Goal: Communication & Community: Answer question/provide support

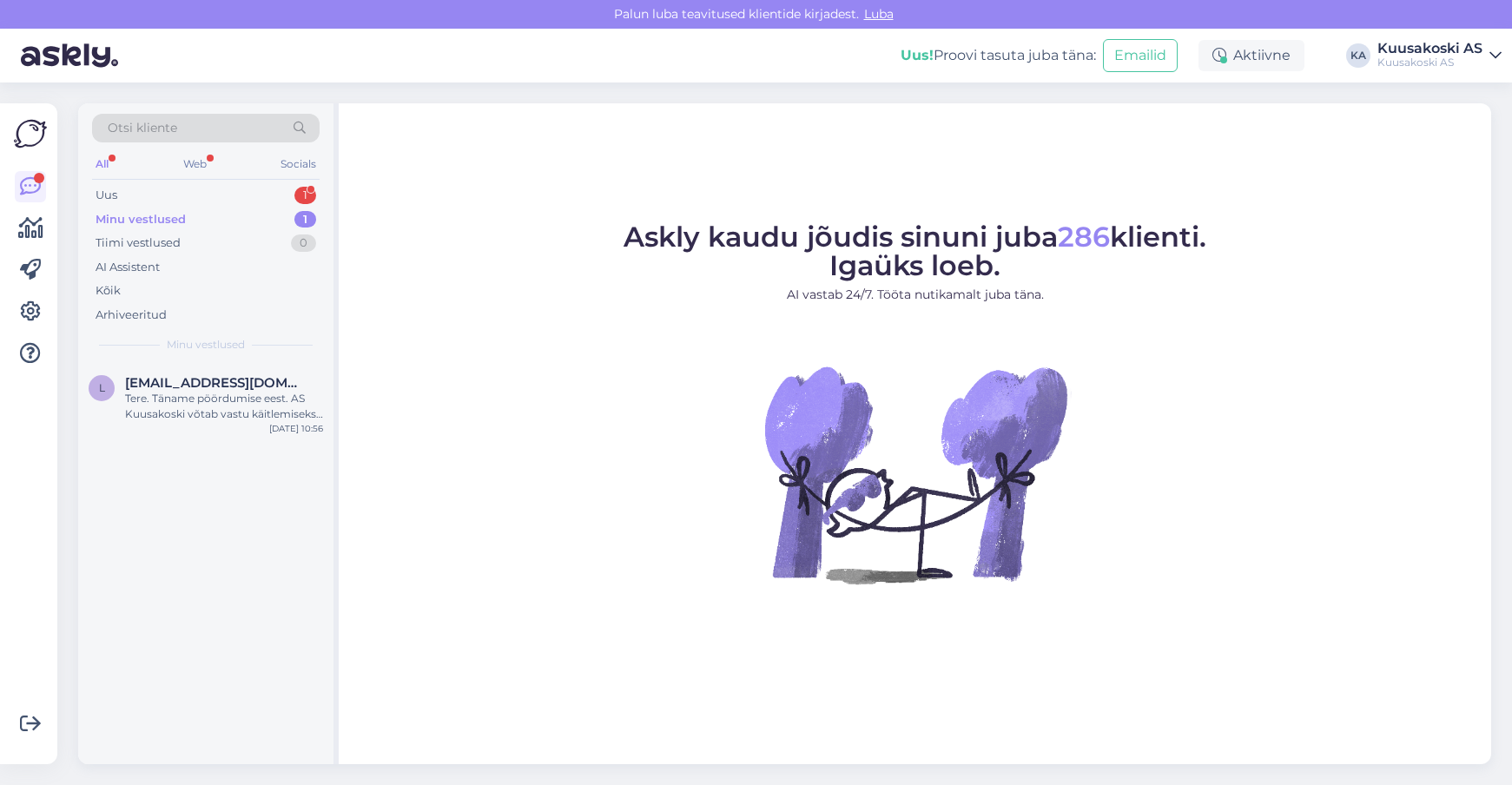
click at [148, 412] on div "Tere. Täname pöördumise eest. AS Kuusakoski võtab vastu käitlemiseks elektri- j…" at bounding box center [224, 406] width 198 height 31
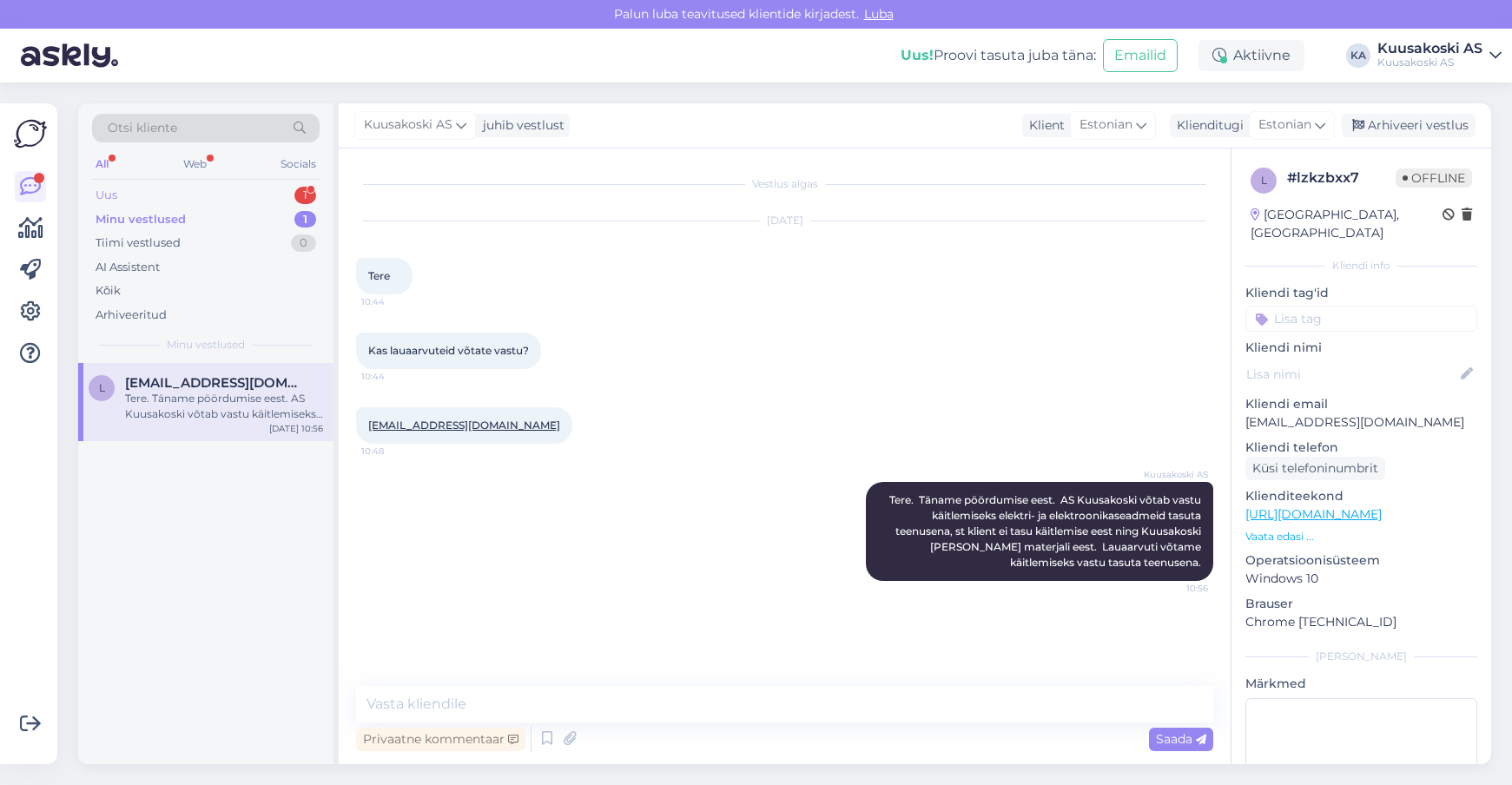
click at [133, 193] on div "Uus 1" at bounding box center [205, 195] width 228 height 25
click at [182, 418] on div "Tere, kui ma pukseerin romu auto kuusakoskisse, kas ma saan veljed koos korrali…" at bounding box center [224, 406] width 198 height 31
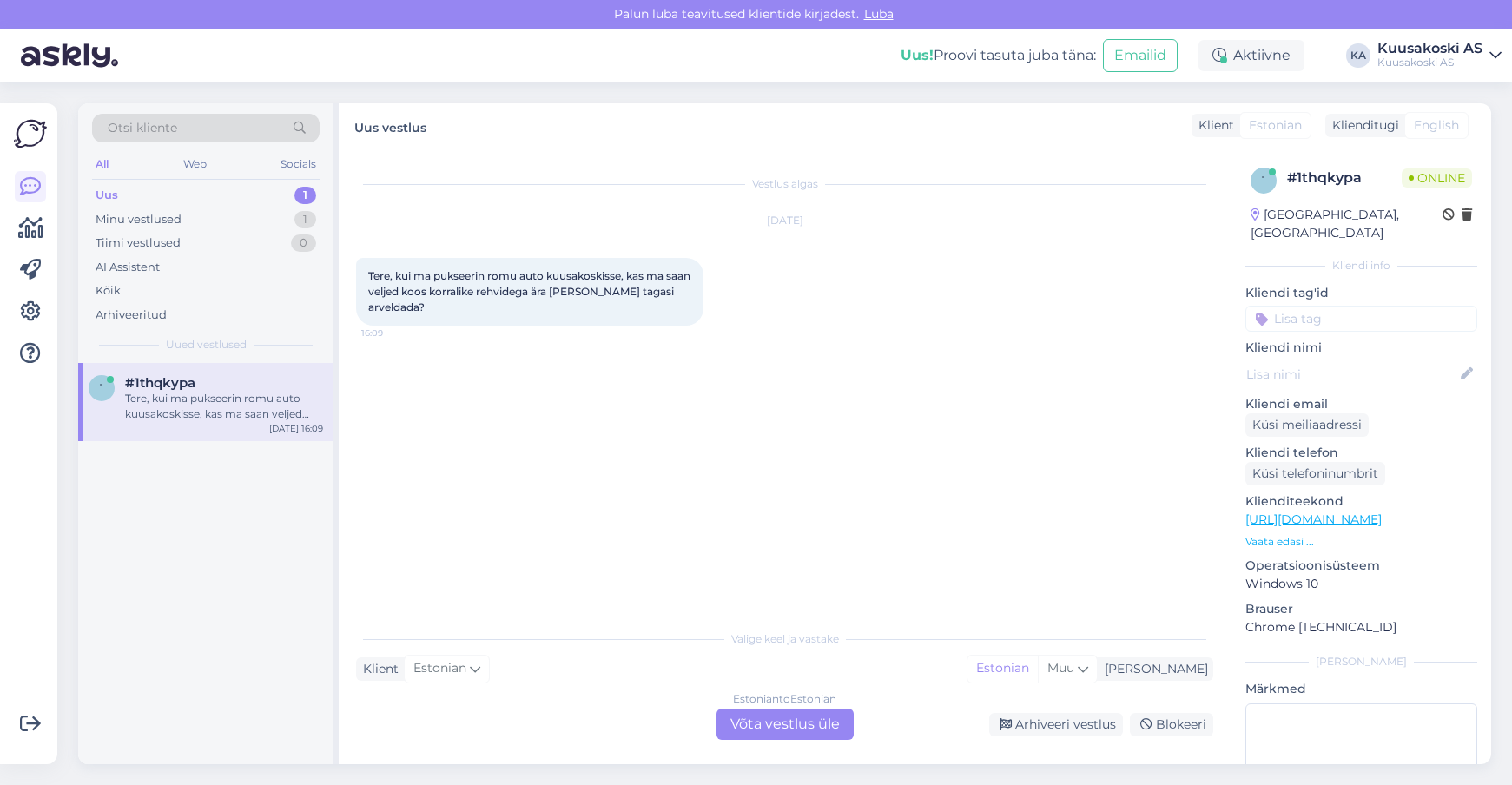
click at [759, 710] on div "Estonian to Estonian Võta vestlus üle" at bounding box center [785, 724] width 137 height 31
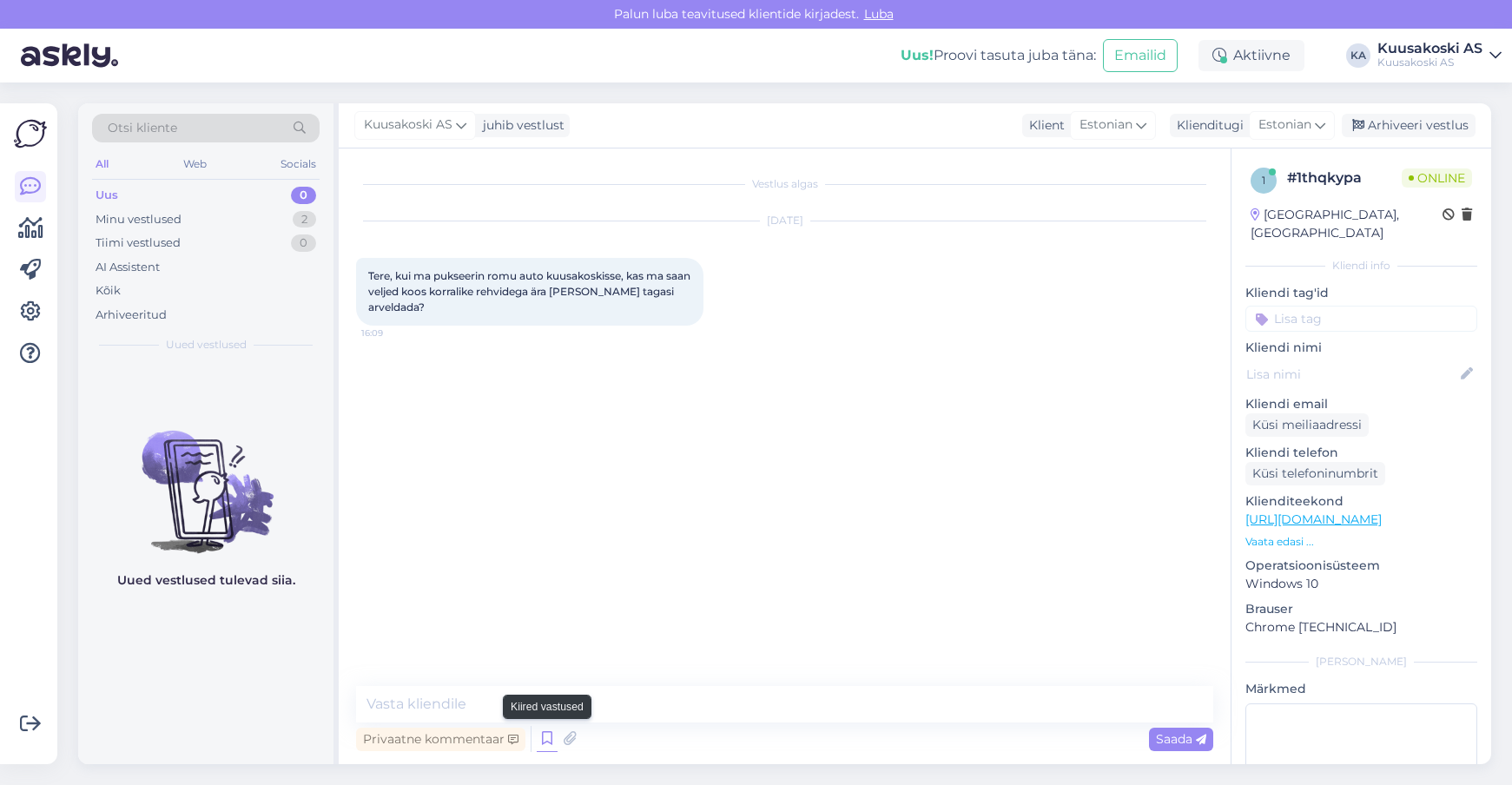
click at [541, 728] on icon at bounding box center [547, 739] width 21 height 26
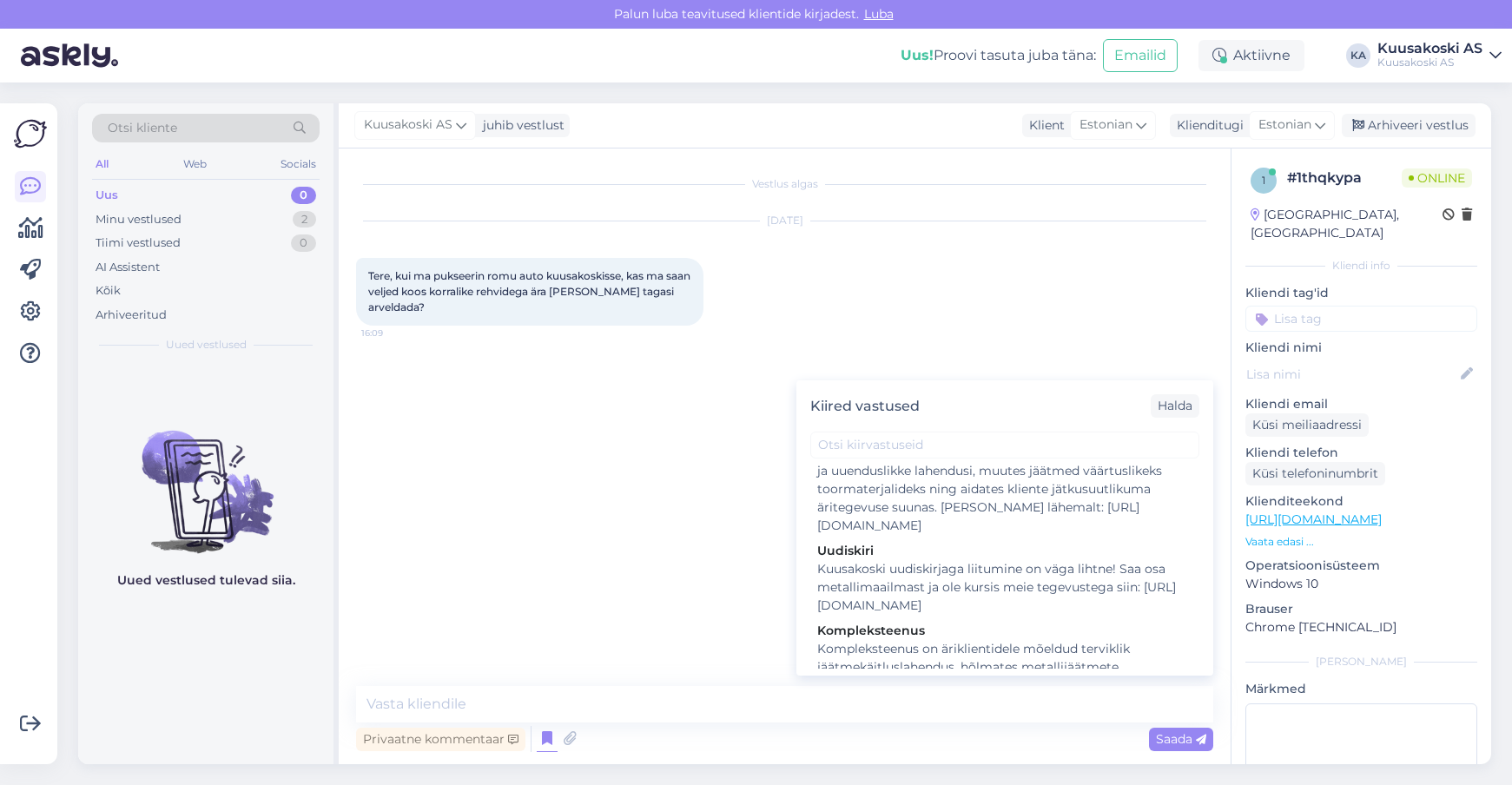
scroll to position [3128, 0]
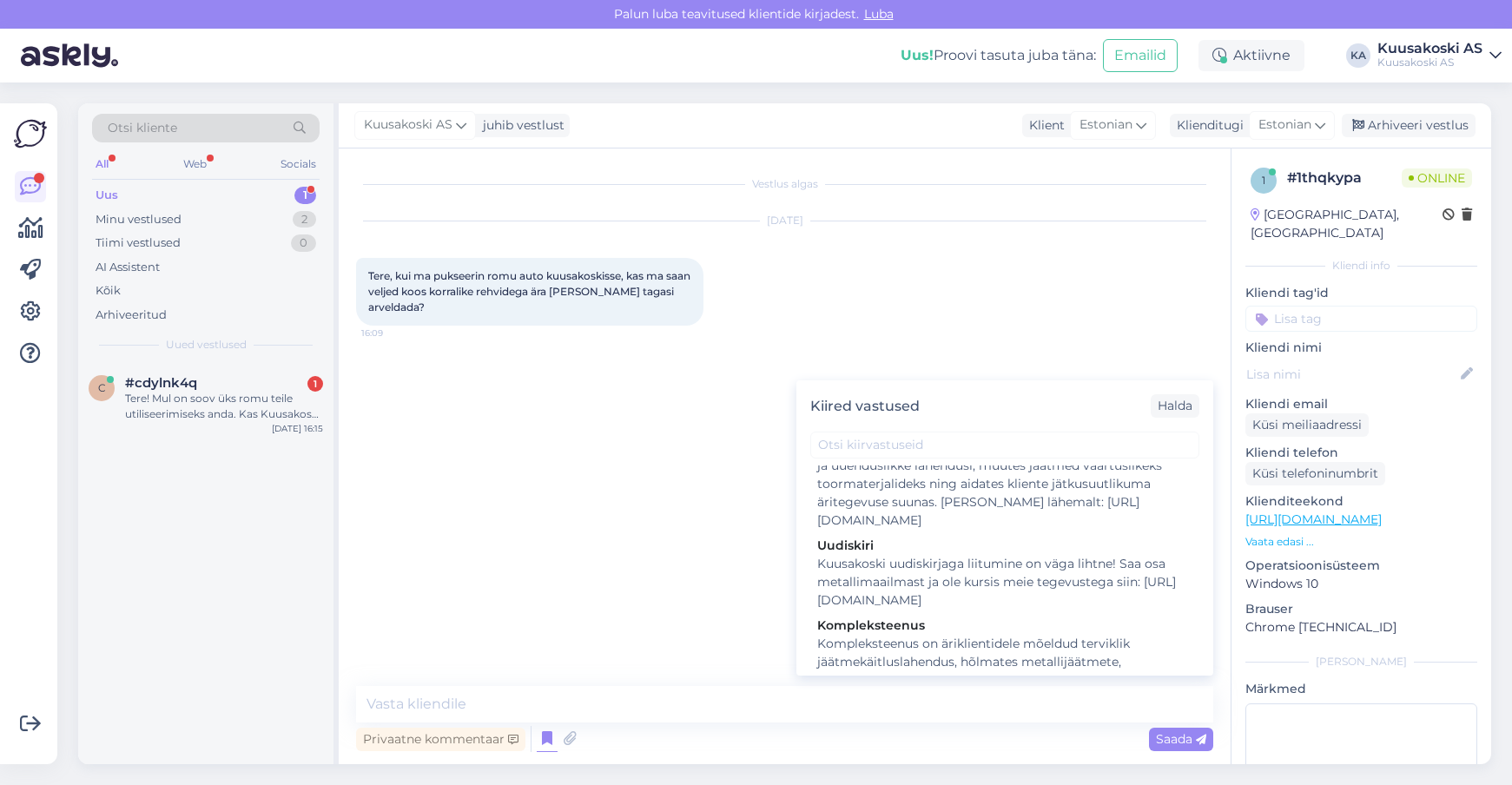
click at [599, 418] on div "Vestlus algas [DATE] Tere, kui ma pukseerin romu auto kuusakoskisse, kas ma saa…" at bounding box center [792, 419] width 873 height 505
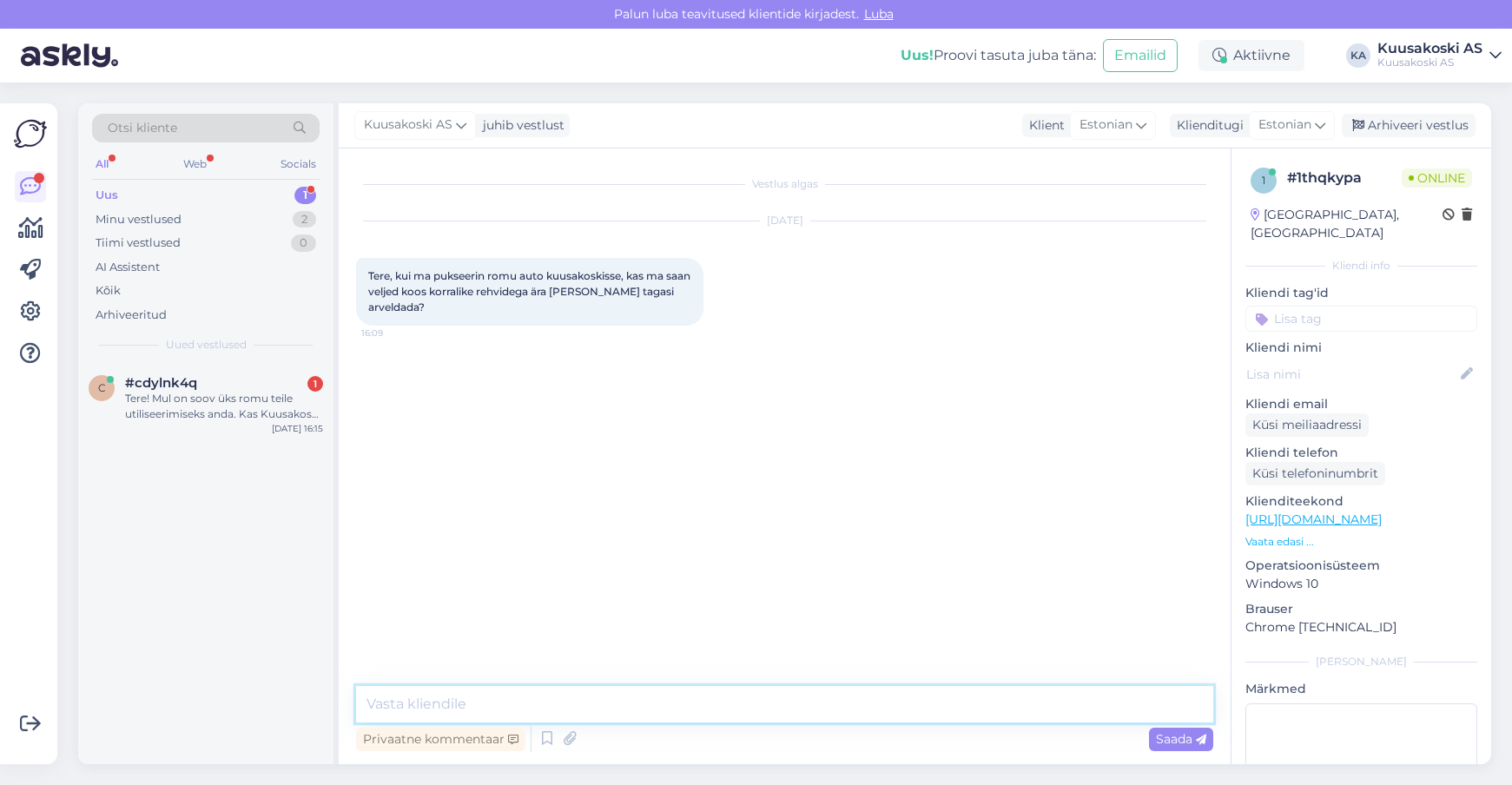
click at [405, 706] on textarea at bounding box center [785, 704] width 857 height 36
paste textarea "Kui soovite tagasi [PERSON_NAME] velgedel rehvid, siis kindlasti teavitage sell…"
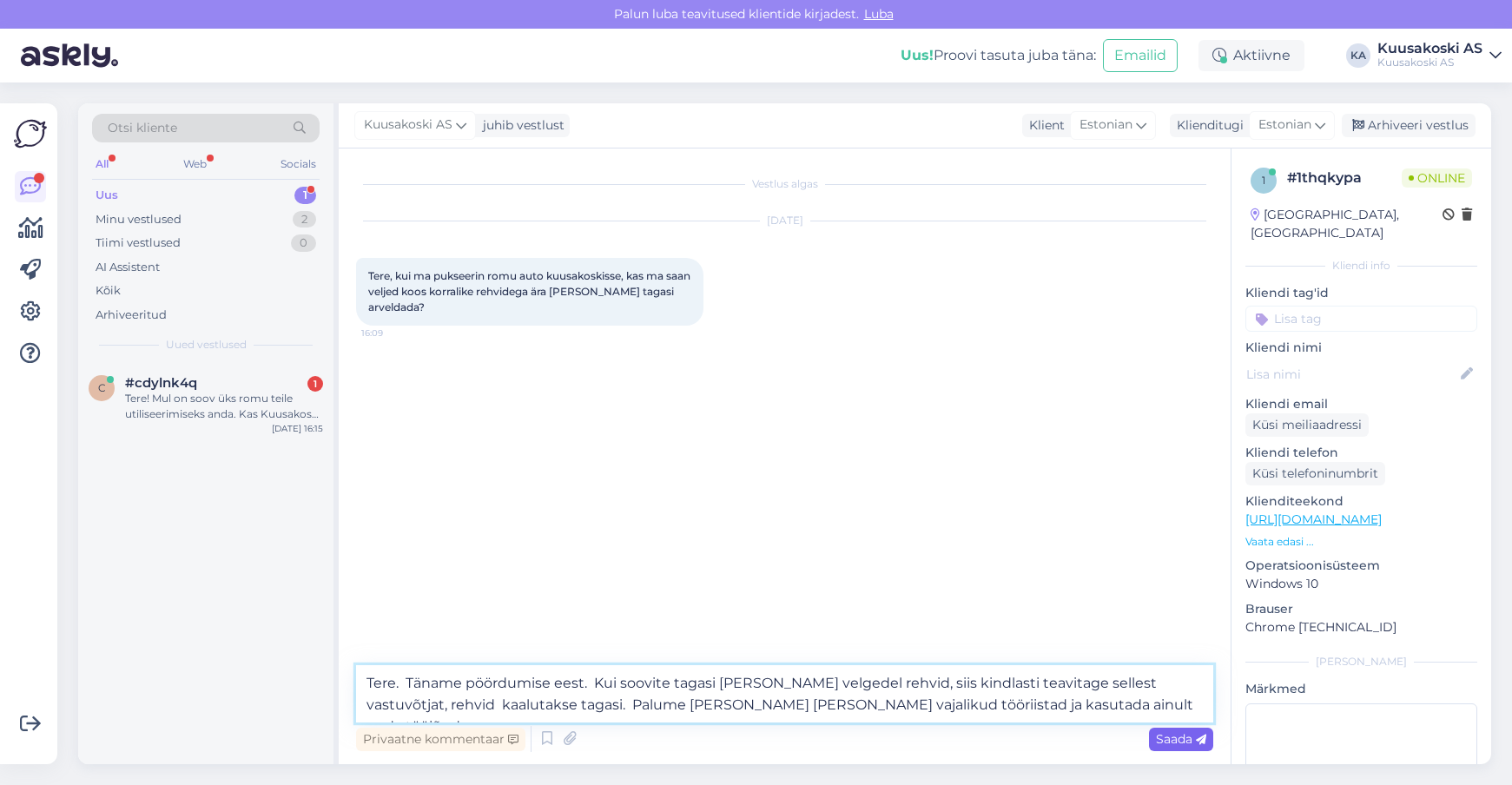
type textarea "Tere. Täname pöördumise eest. Kui soovite tagasi [PERSON_NAME] velgedel rehvid,…"
click at [1191, 736] on span "Saada" at bounding box center [1181, 739] width 50 height 15
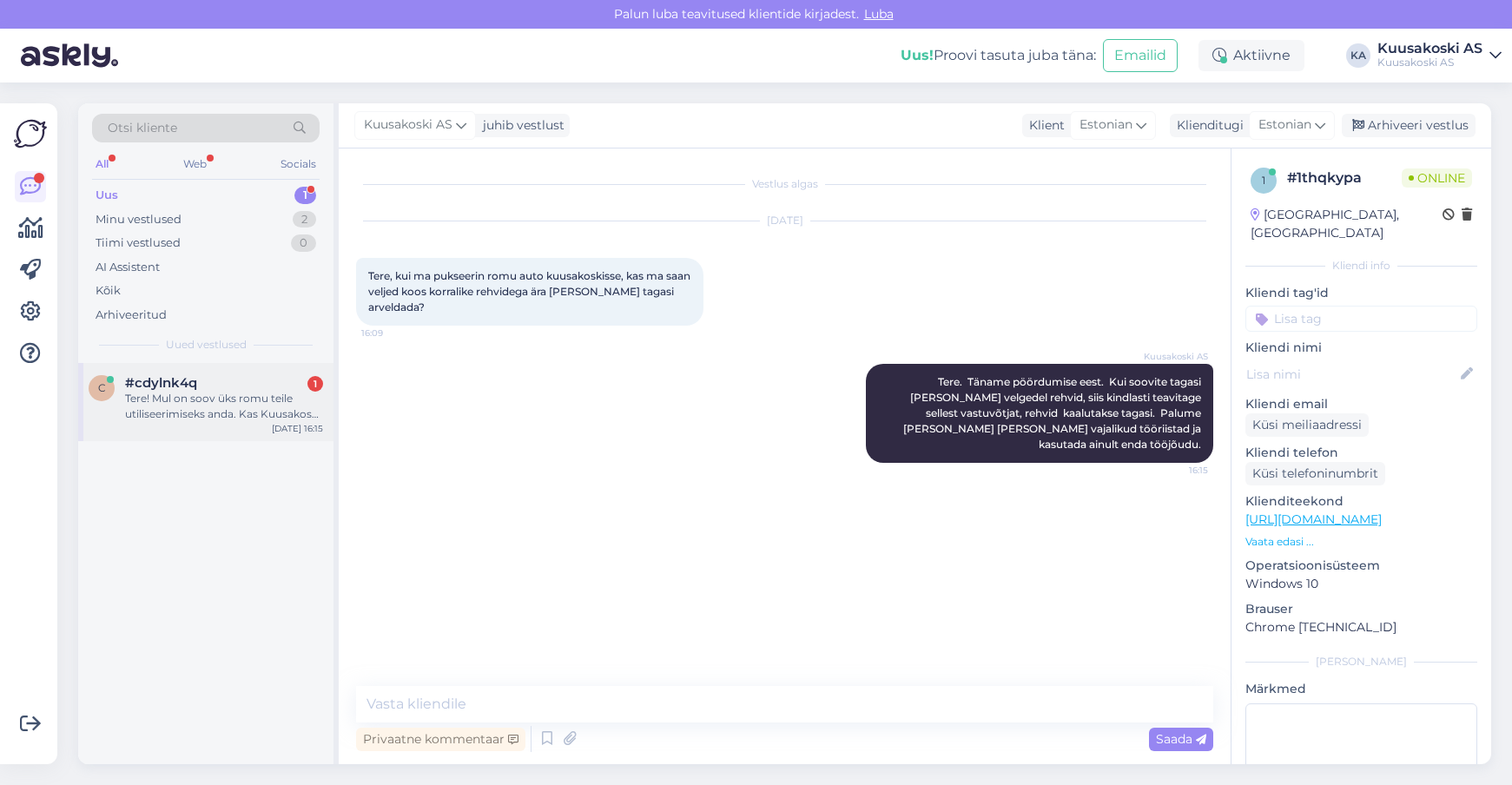
click at [162, 406] on div "Tere! Mul on soov üks romu teile utiliseerimiseks anda. Kas Kuusakoski pakub ka…" at bounding box center [224, 406] width 198 height 31
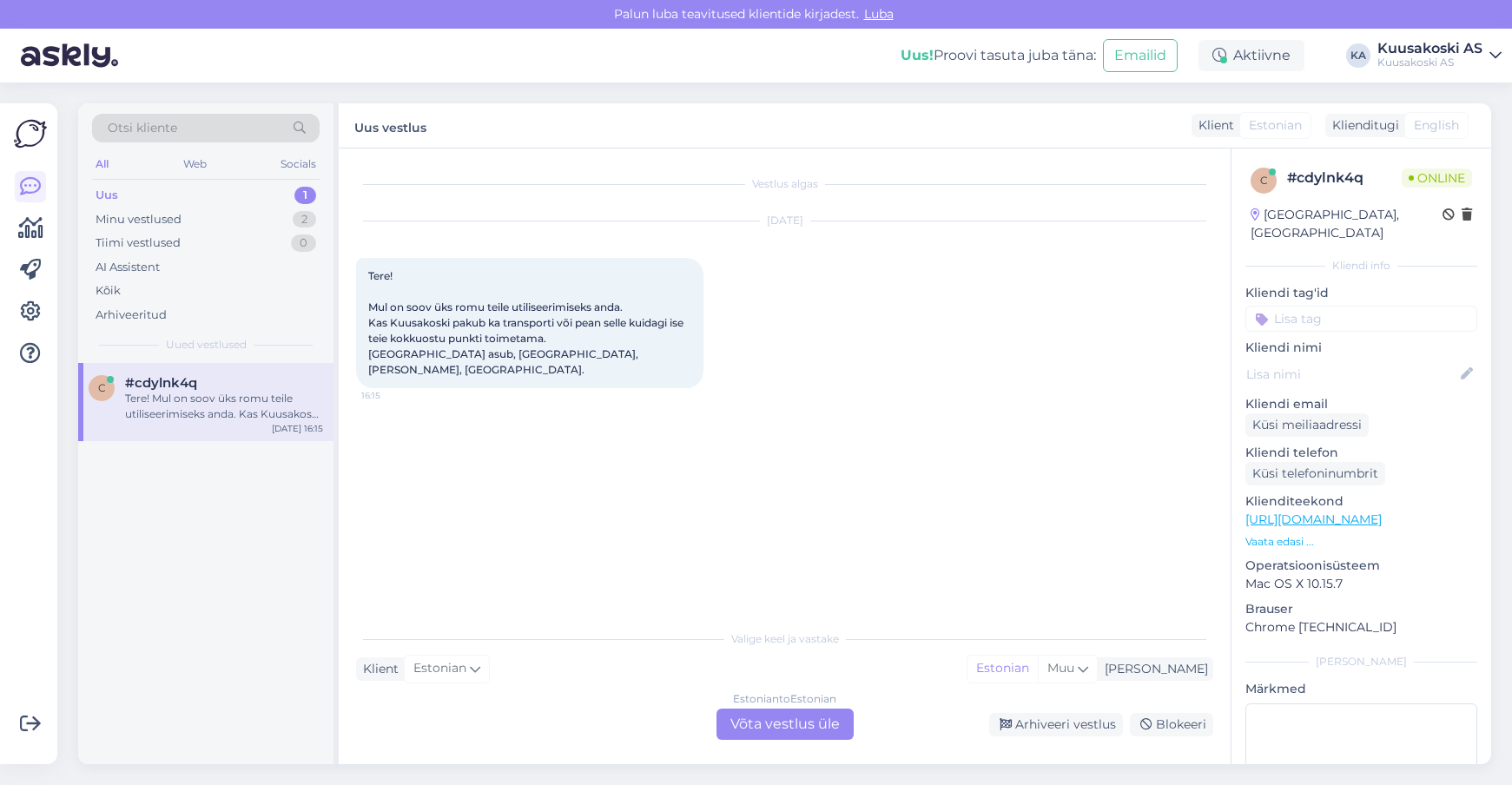
click at [738, 724] on div "Estonian to Estonian Võta vestlus üle" at bounding box center [785, 724] width 137 height 31
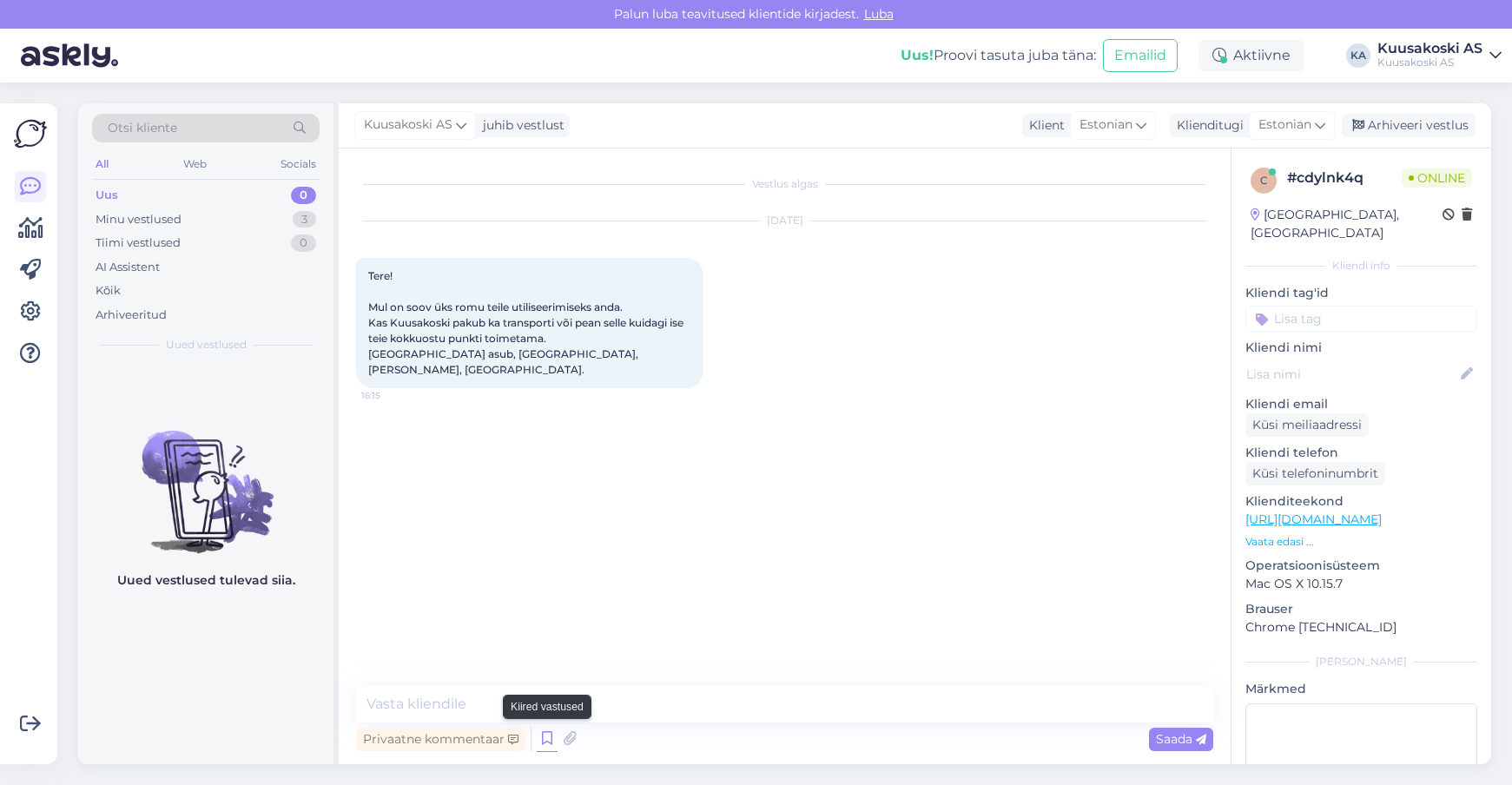
click at [544, 740] on icon at bounding box center [547, 739] width 21 height 26
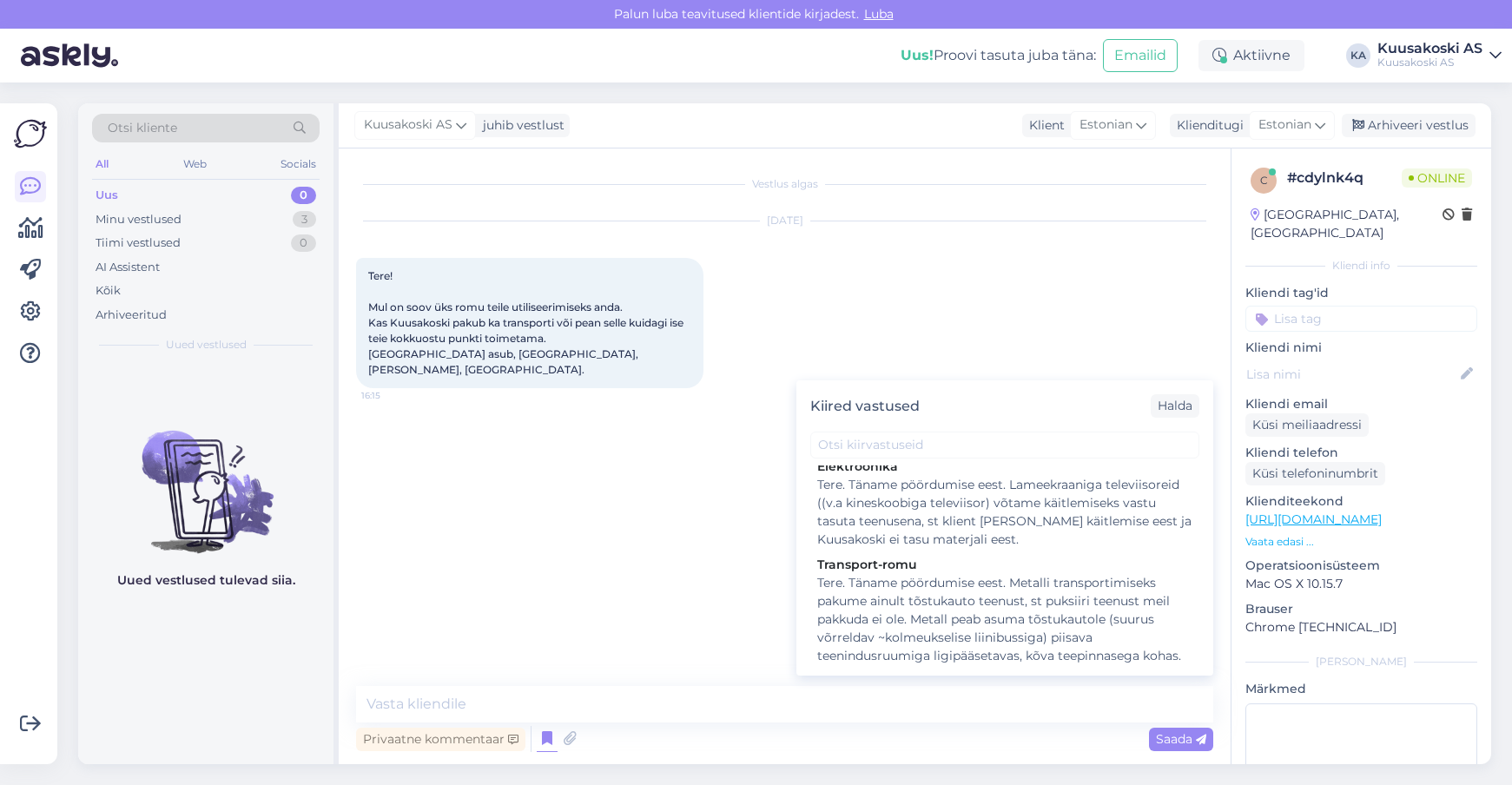
scroll to position [2694, 0]
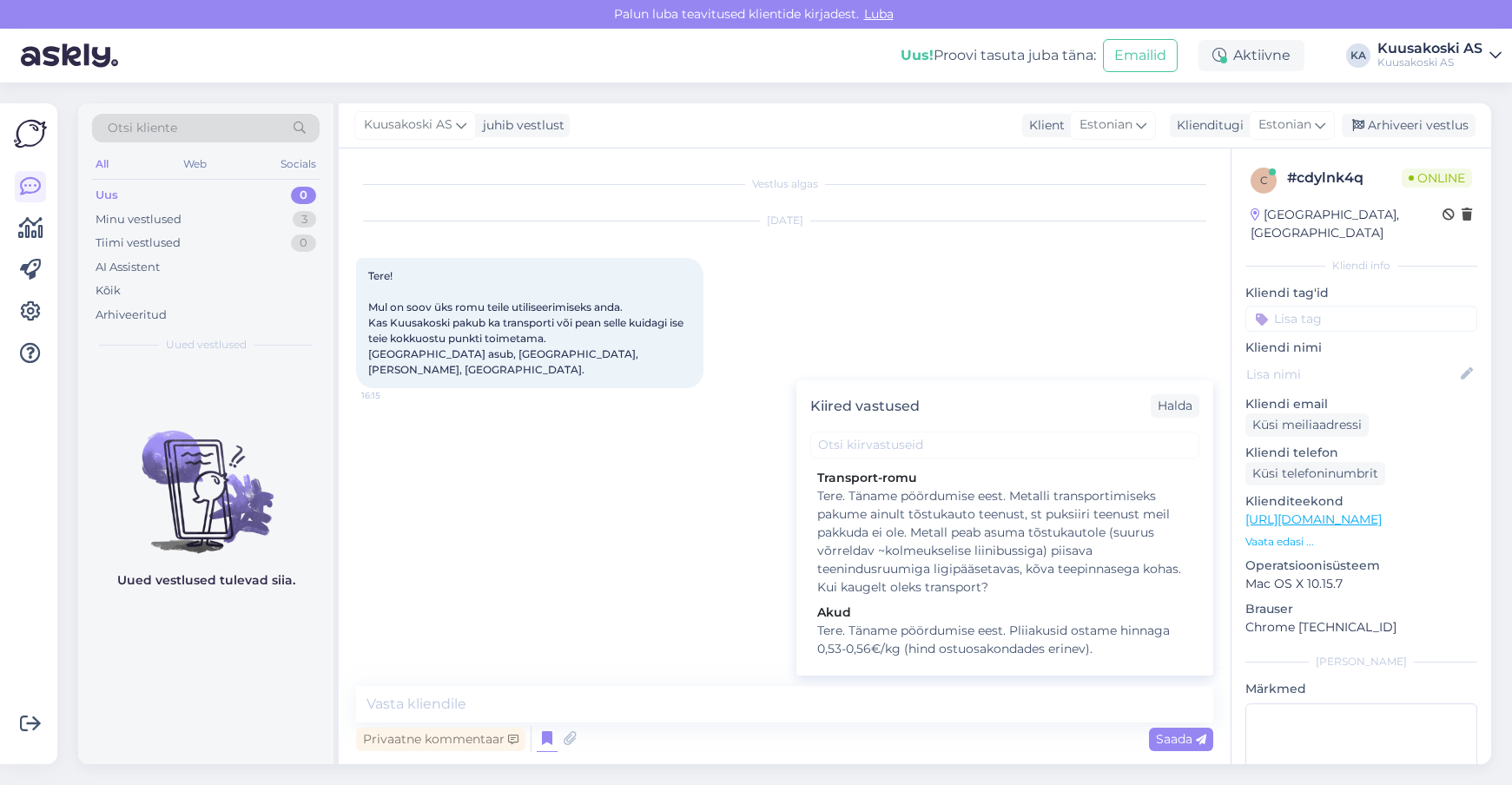
click at [993, 597] on div "Tere. Täname pöördumise eest. Metalli transportimiseks pakume ainult tõstukauto…" at bounding box center [1004, 542] width 375 height 109
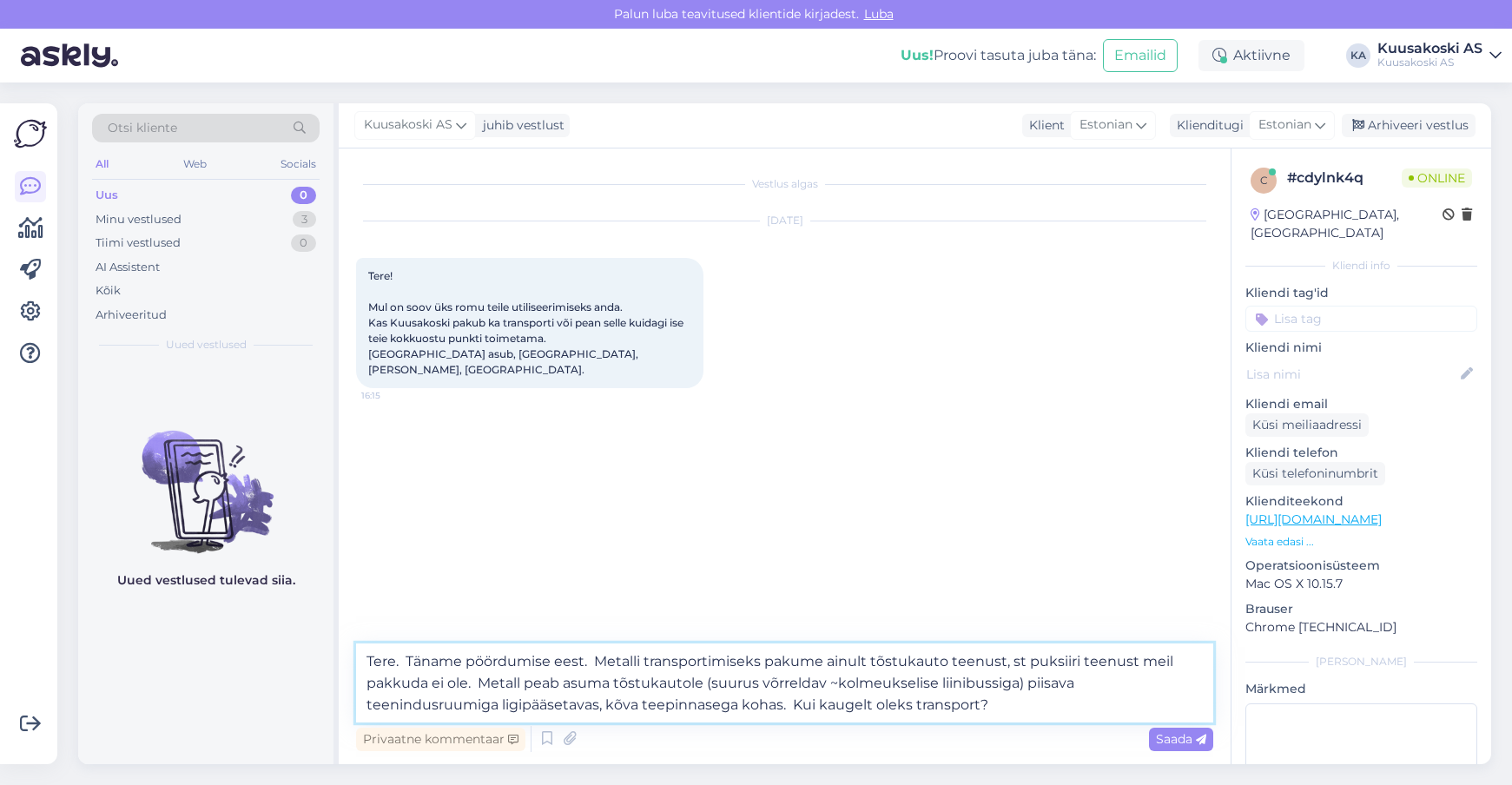
drag, startPoint x: 791, startPoint y: 706, endPoint x: 988, endPoint y: 701, distance: 197.1
click at [988, 701] on textarea "Tere. Täname pöördumise eest. Metalli transportimiseks pakume ainult tõstukauto…" at bounding box center [785, 683] width 857 height 79
type textarea "Tere. Täname pöördumise eest. Metalli transportimiseks pakume ainult tõstukauto…"
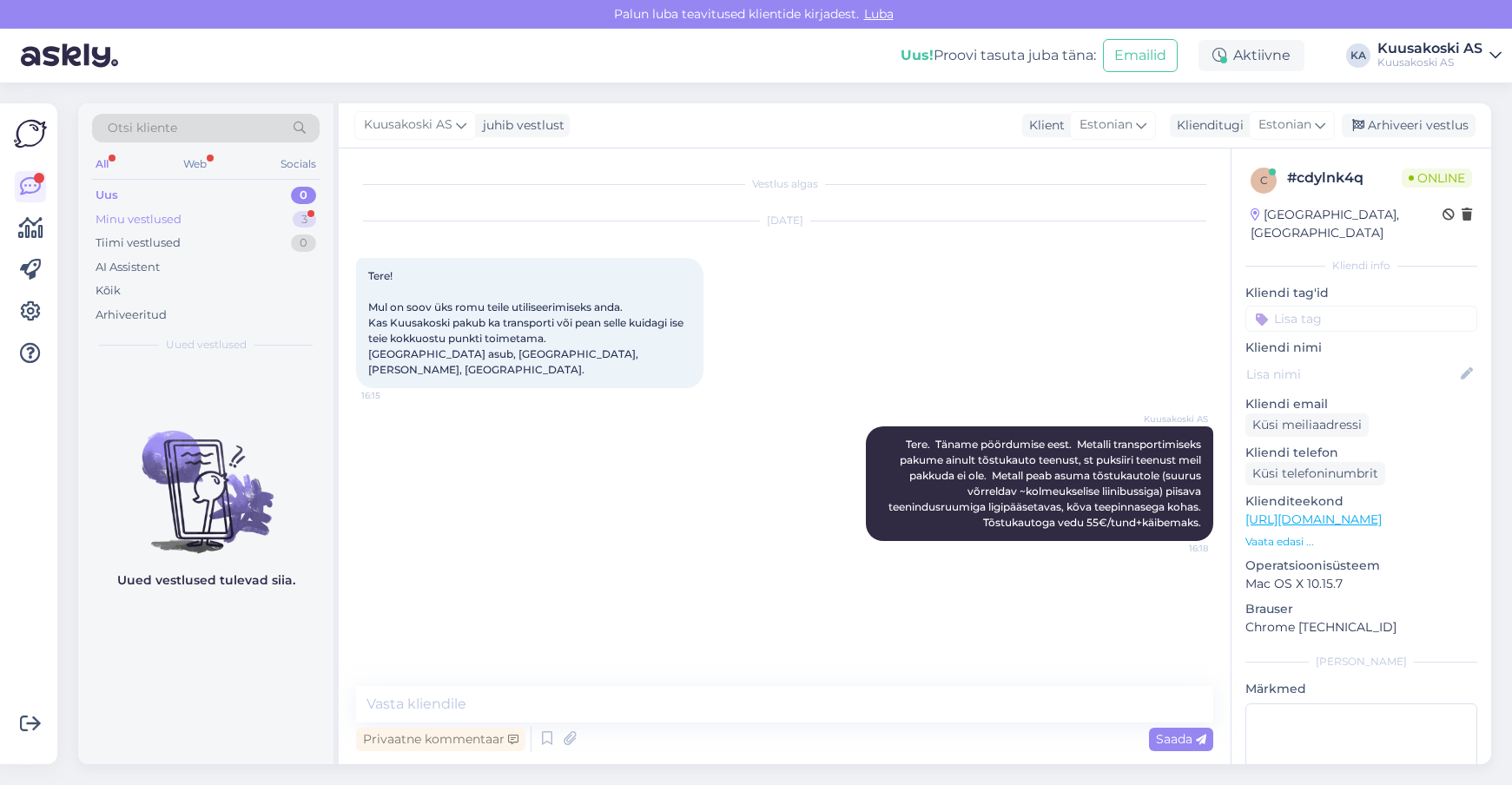
click at [147, 209] on div "Minu vestlused 3" at bounding box center [205, 220] width 228 height 25
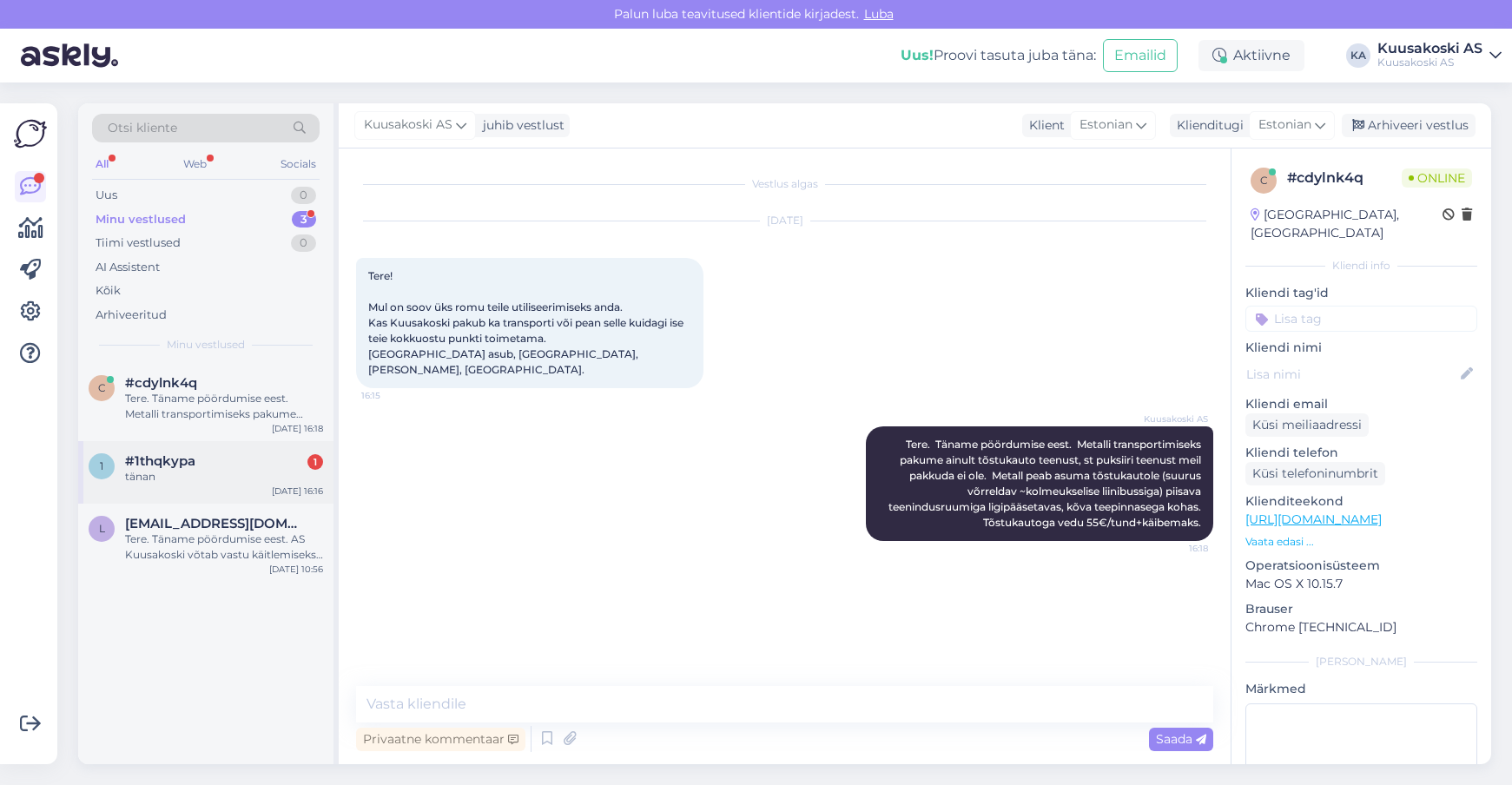
click at [155, 477] on div "tänan" at bounding box center [224, 476] width 198 height 15
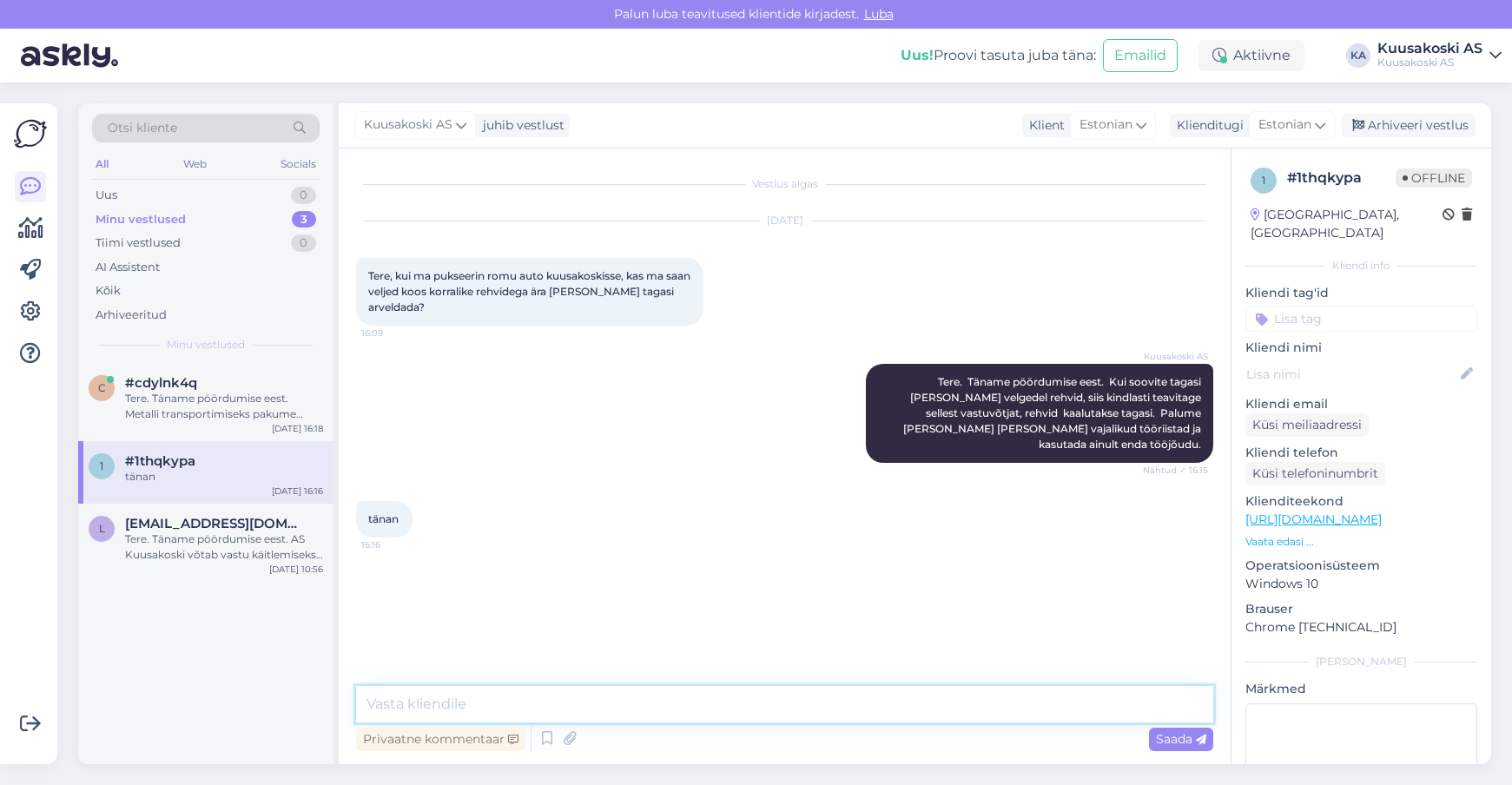
click at [399, 698] on textarea at bounding box center [785, 704] width 857 height 36
type textarea "Kõike head."
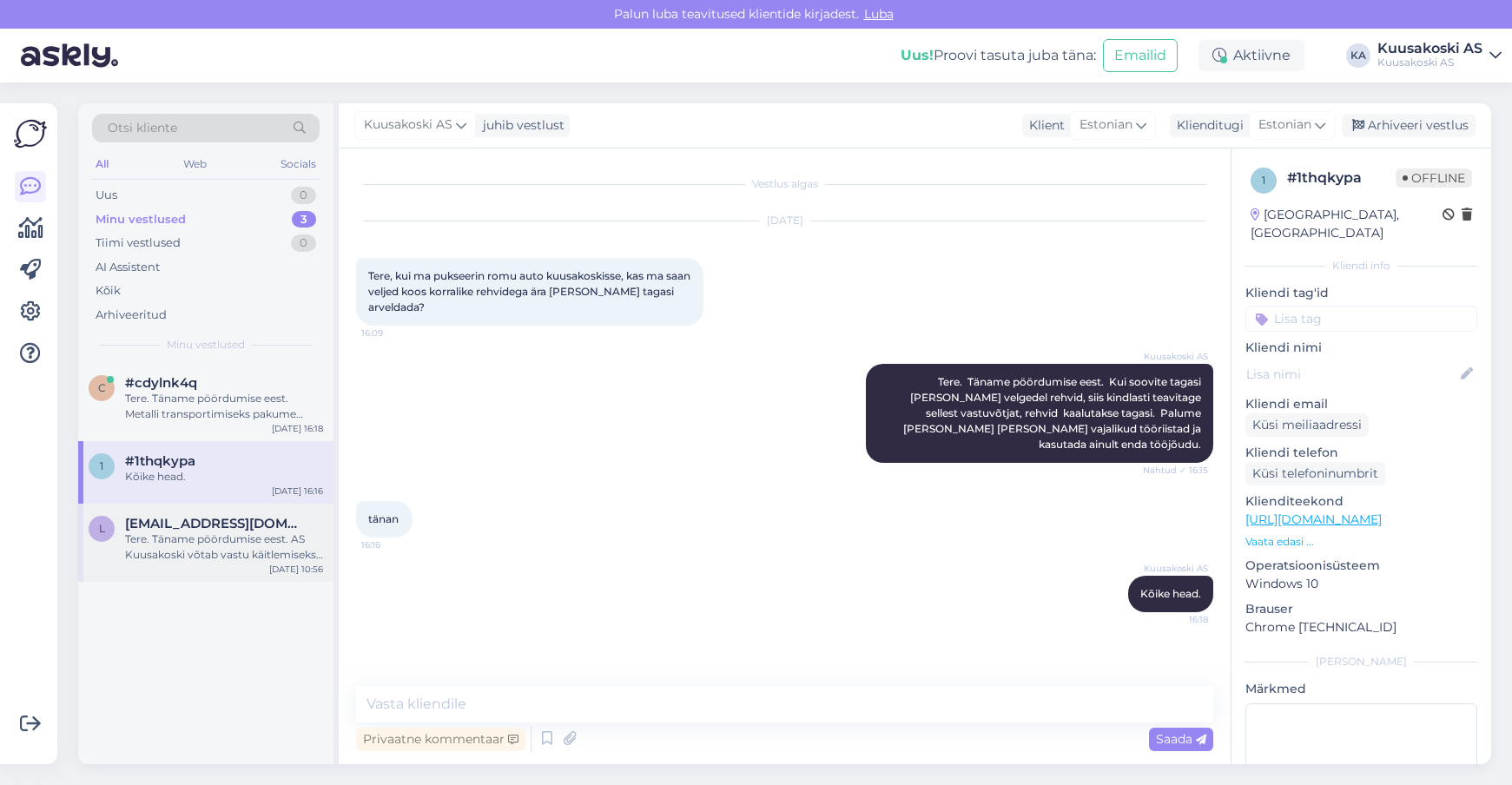
click at [136, 545] on div "Tere. Täname pöördumise eest. AS Kuusakoski võtab vastu käitlemiseks elektri- j…" at bounding box center [224, 547] width 198 height 31
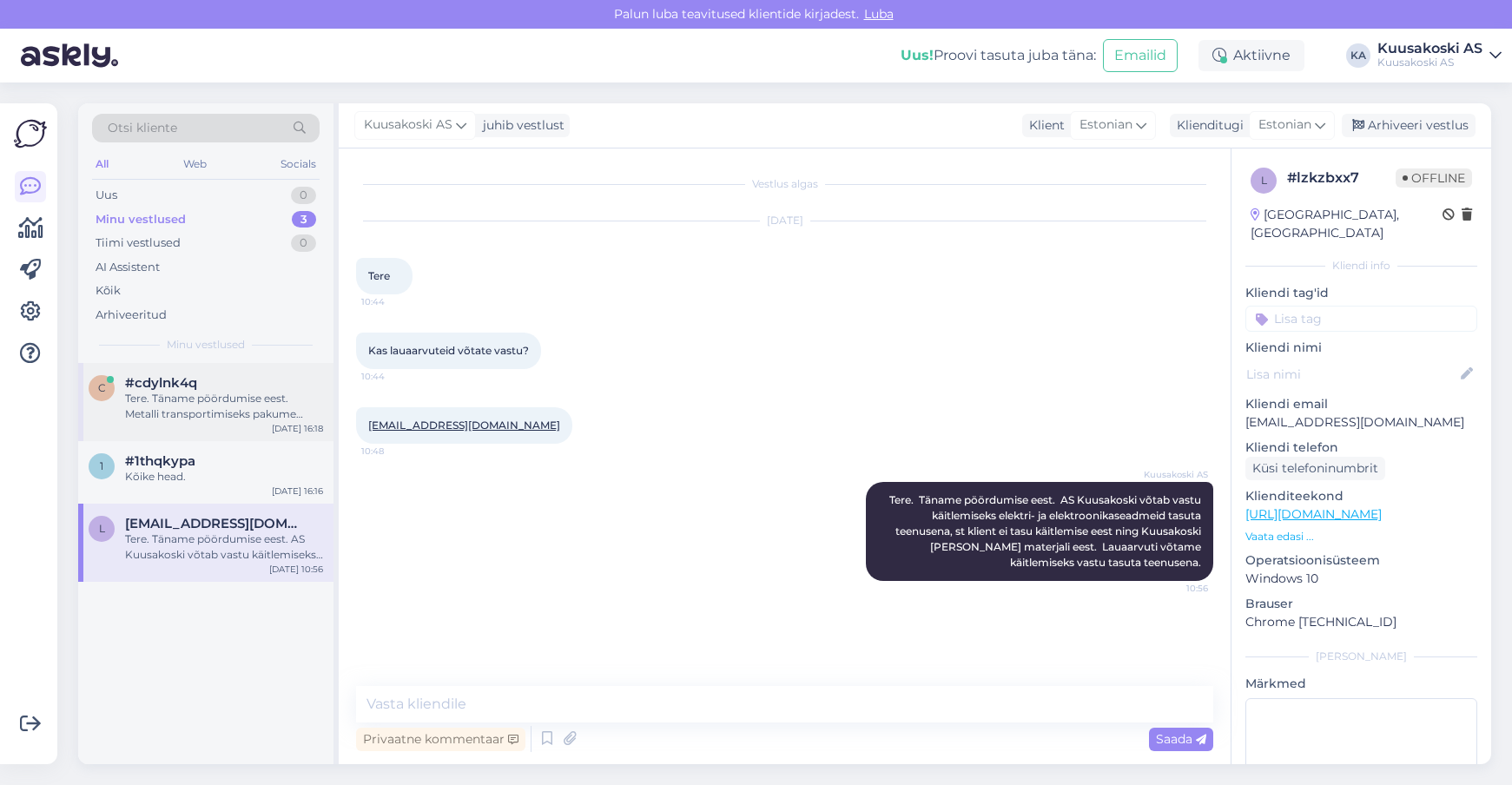
click at [204, 404] on div "Tere. Täname pöördumise eest. Metalli transportimiseks pakume ainult tõstukauto…" at bounding box center [224, 406] width 198 height 31
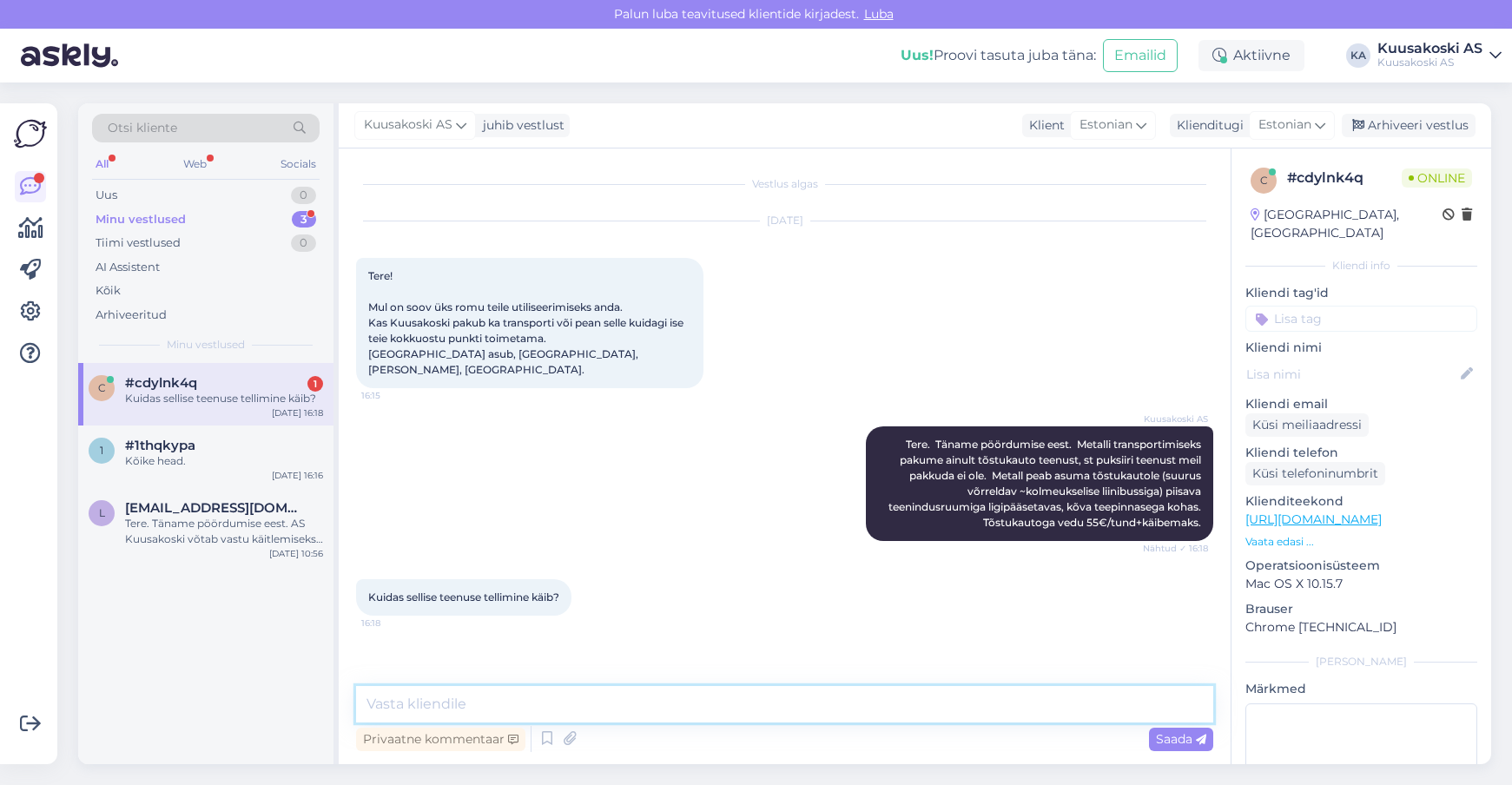
click at [431, 702] on textarea at bounding box center [785, 704] width 857 height 36
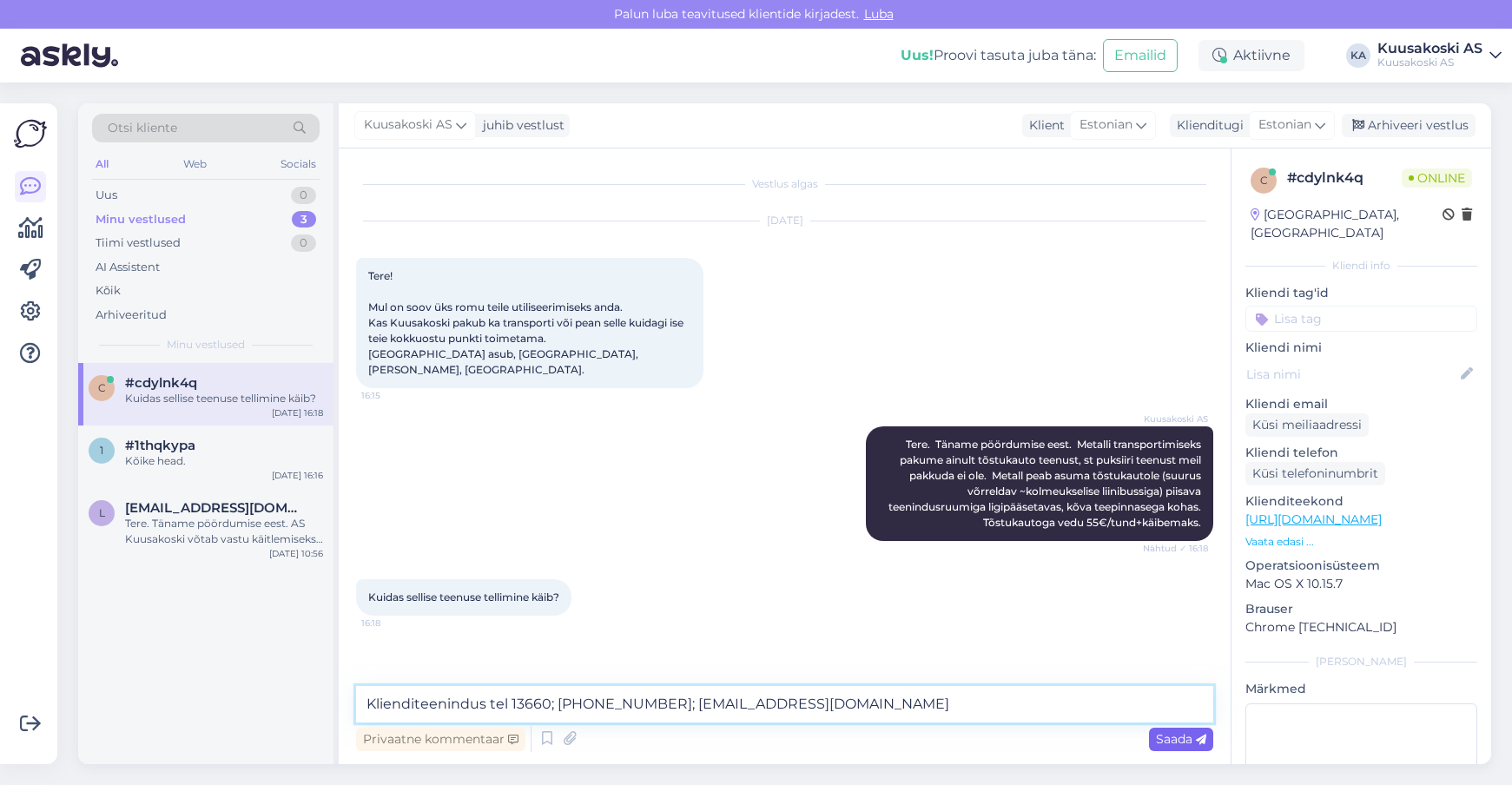
type textarea "Klienditeenindus tel 13660; [PHONE_NUMBER]; [EMAIL_ADDRESS][DOMAIN_NAME]"
click at [1181, 745] on span "Saada" at bounding box center [1181, 739] width 50 height 15
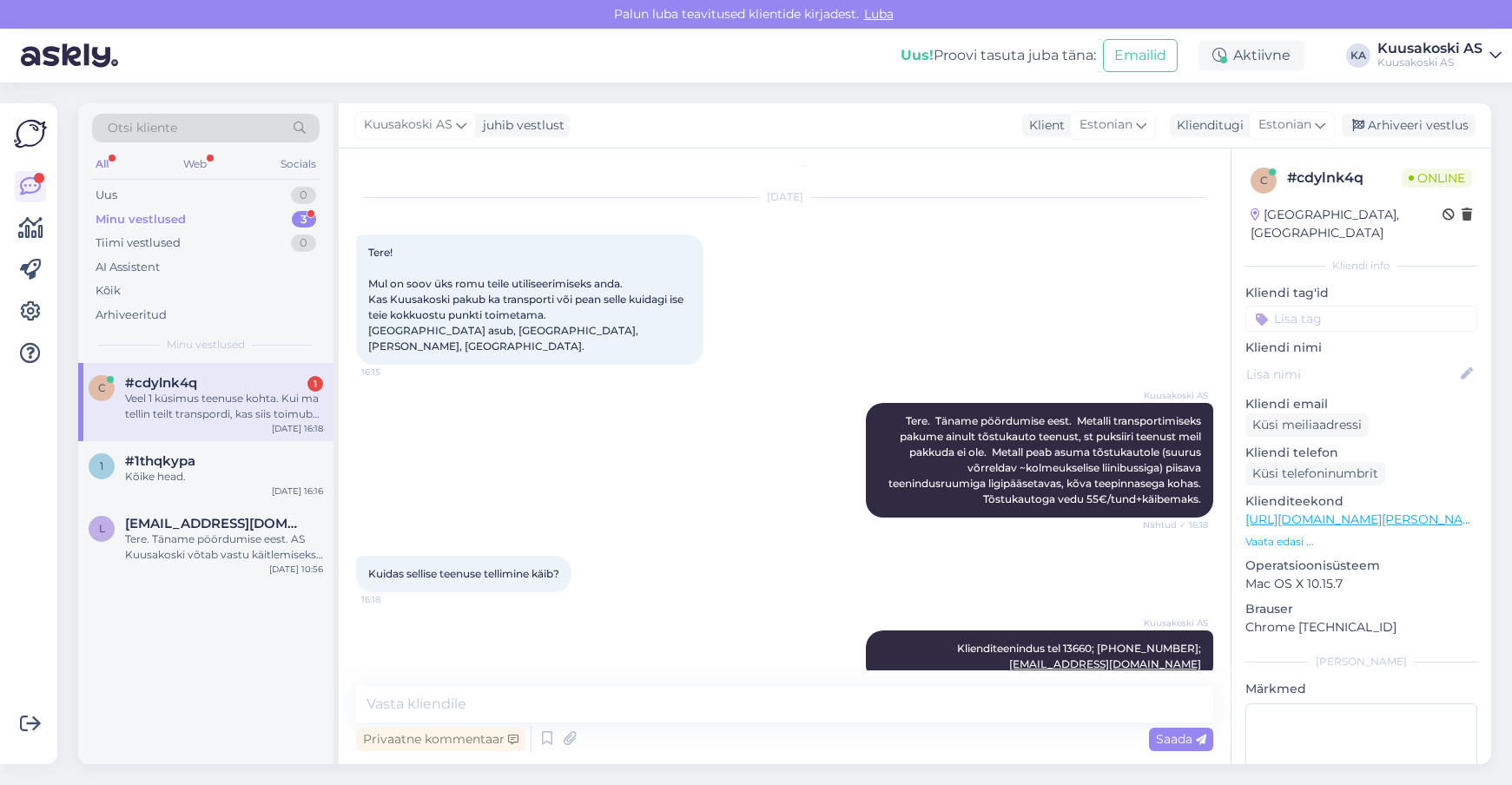
scroll to position [145, 0]
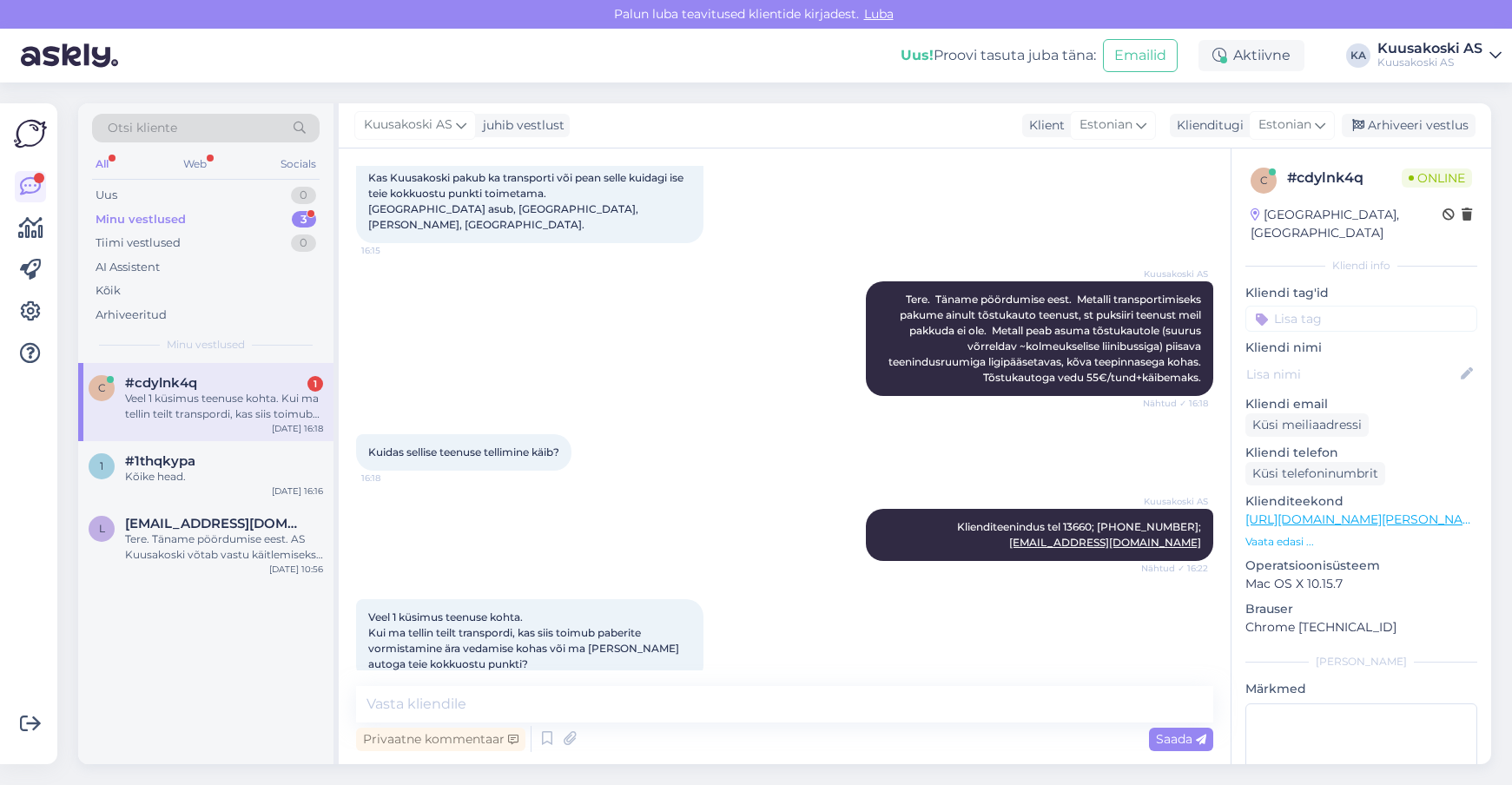
click at [934, 596] on div "Veel 1 küsimus teenuse kohta. Kui ma tellin teilt transpordi, kas siis toimub p…" at bounding box center [785, 641] width 857 height 122
click at [437, 706] on textarea at bounding box center [785, 704] width 857 height 36
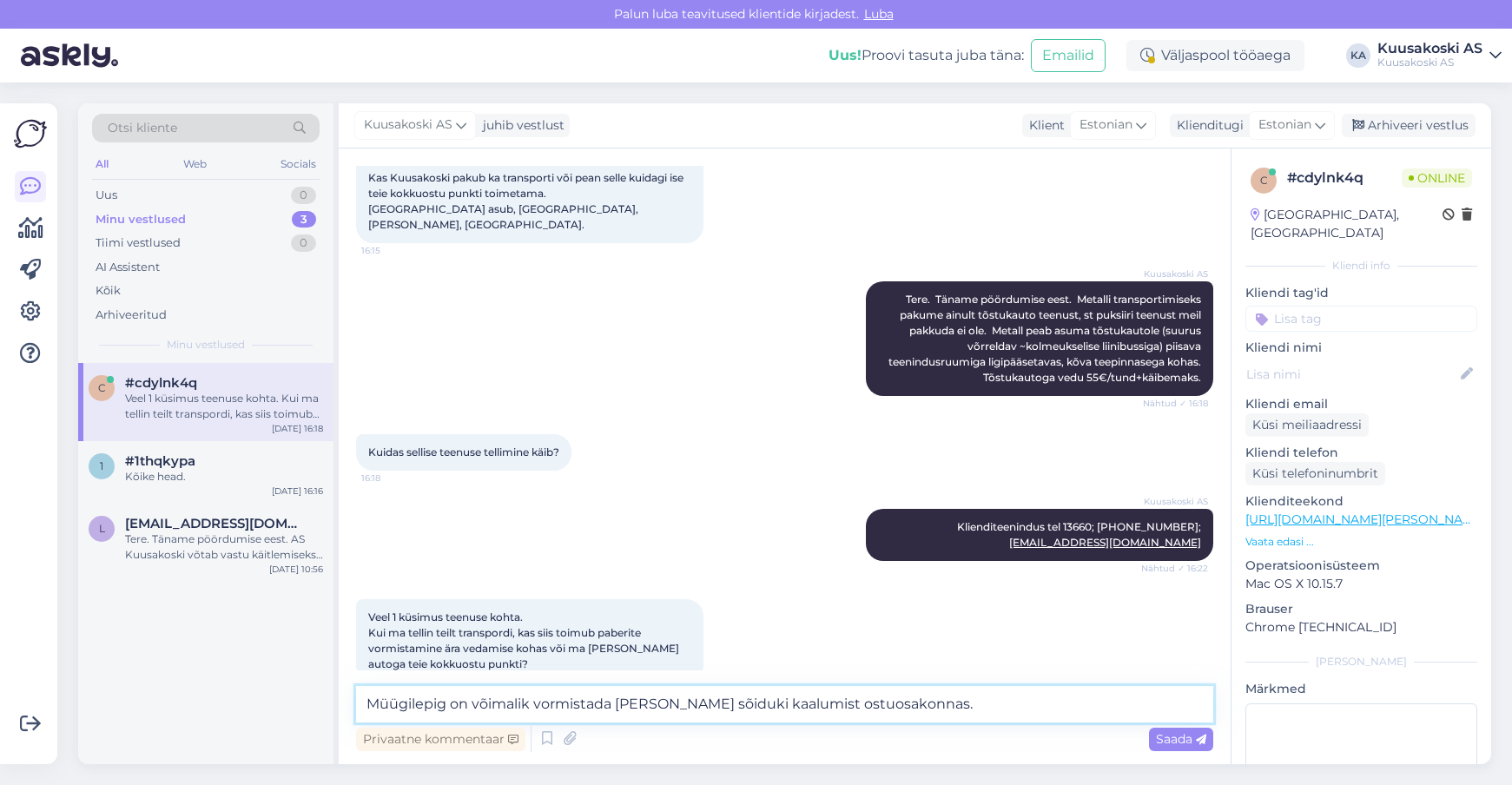
click at [966, 707] on textarea "Müügilepig on võimalik vormistada [PERSON_NAME] sõiduki kaalumist ostuosakonnas." at bounding box center [785, 704] width 857 height 36
paste textarea "Teisaldatud sõiduk tuuakse Kuusakoski osakonda, kaalutakse ning vormistatakse m…"
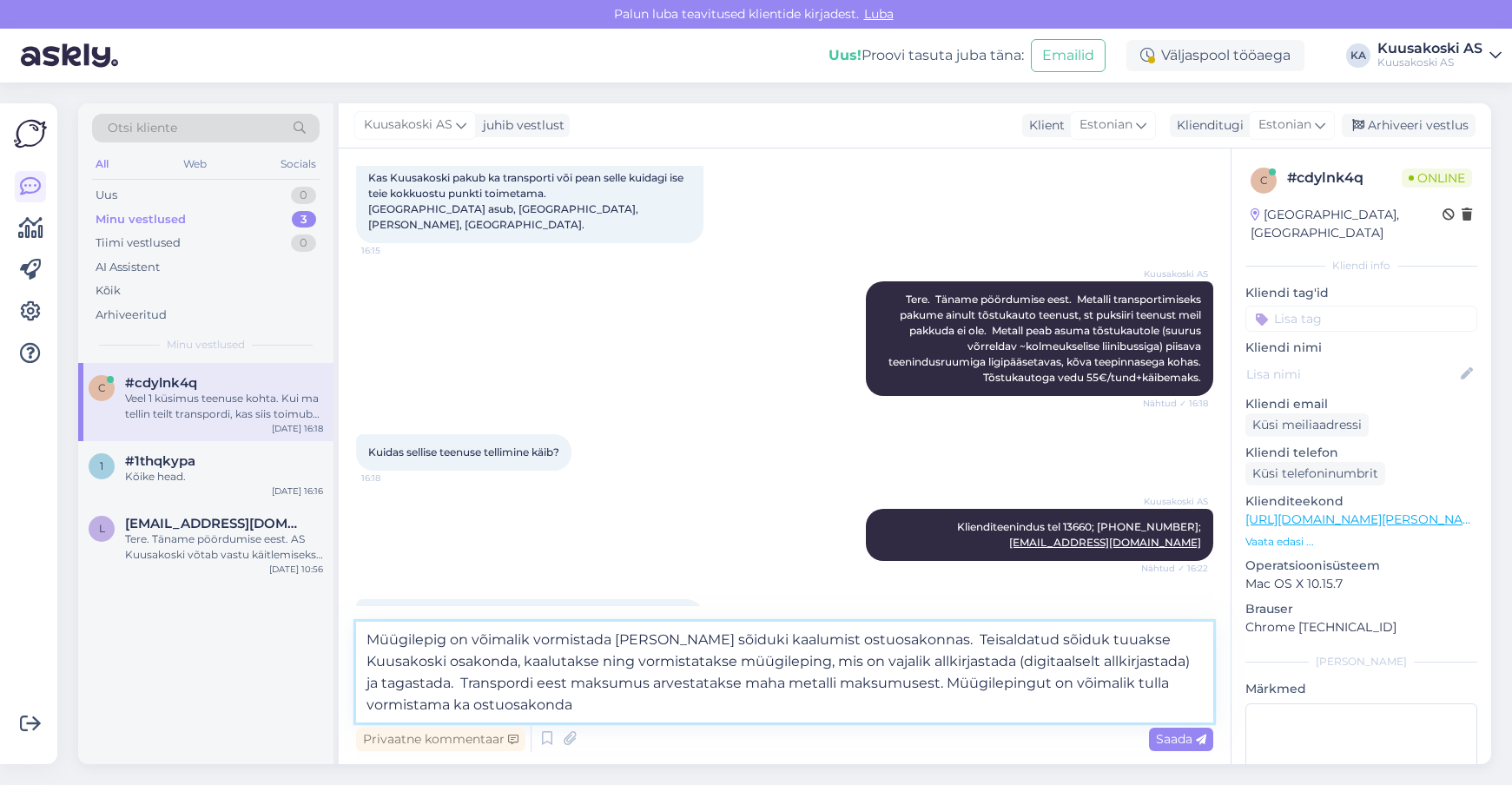
type textarea "Müügilepig on võimalik vormistada [PERSON_NAME] sõiduki kaalumist ostuosakonnas…"
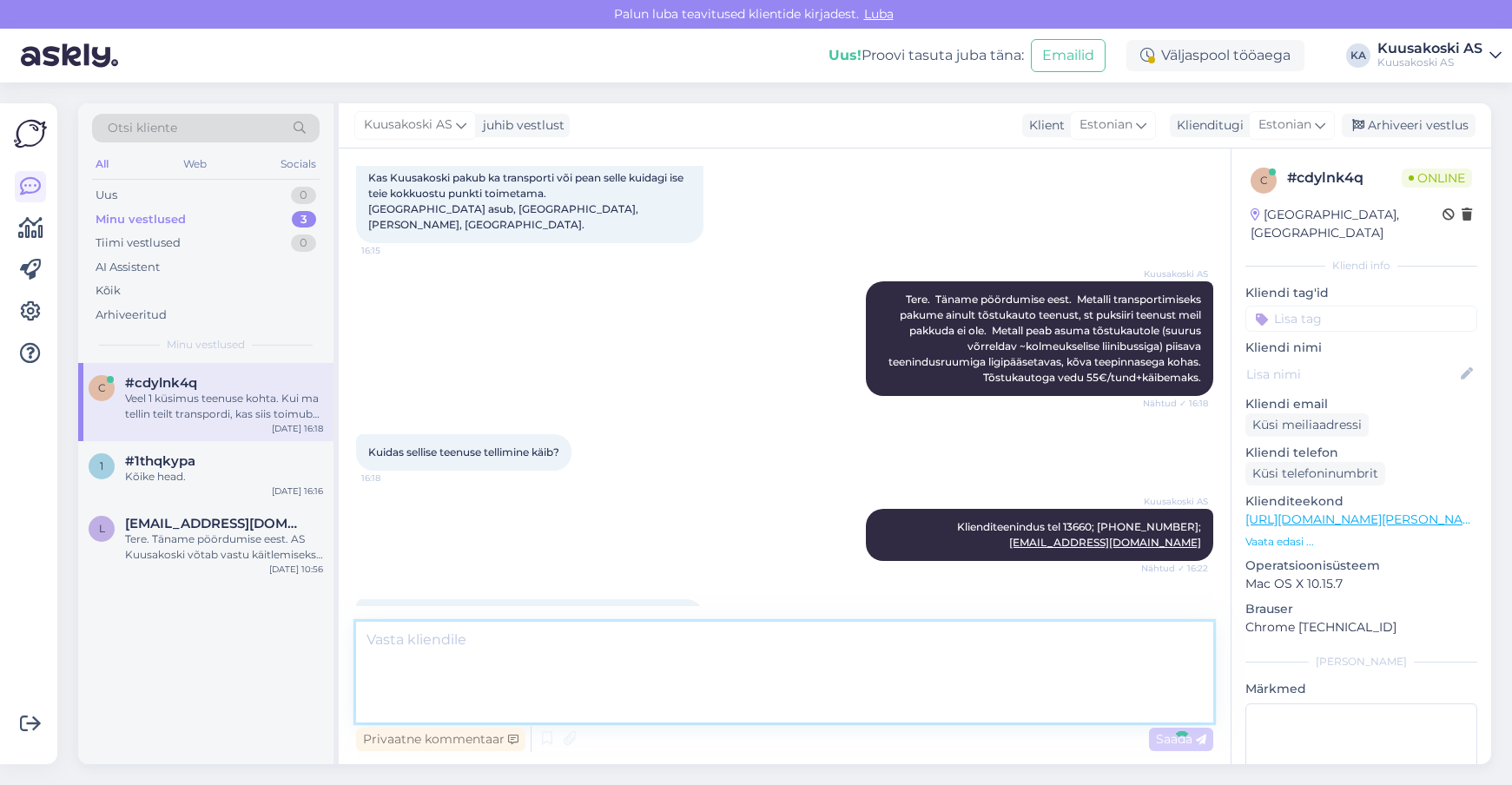
scroll to position [313, 0]
